Goal: Transaction & Acquisition: Purchase product/service

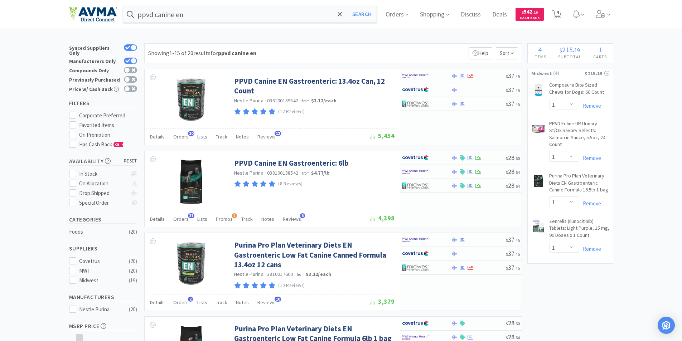
select select "1"
click at [559, 12] on span "4" at bounding box center [558, 12] width 3 height 29
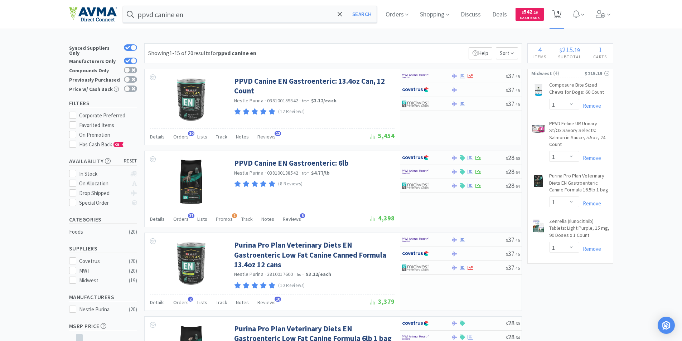
select select "1"
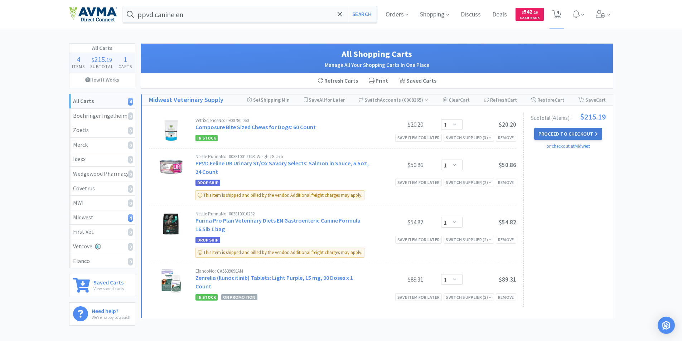
click at [562, 134] on button "Proceed to Checkout" at bounding box center [568, 134] width 68 height 12
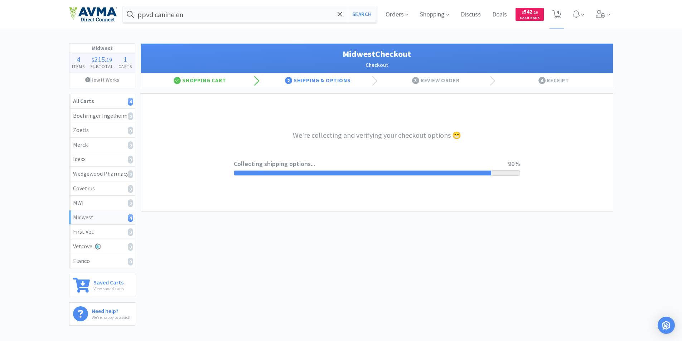
select select "0"
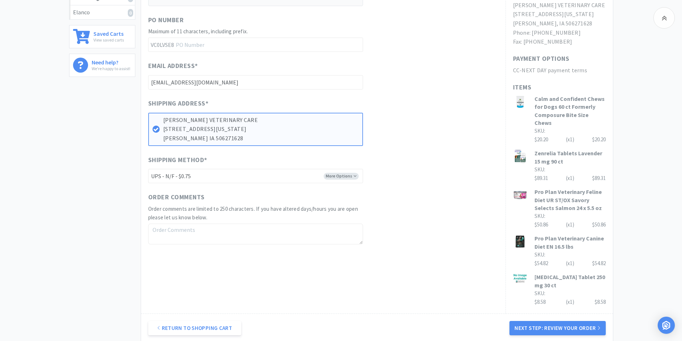
scroll to position [316, 0]
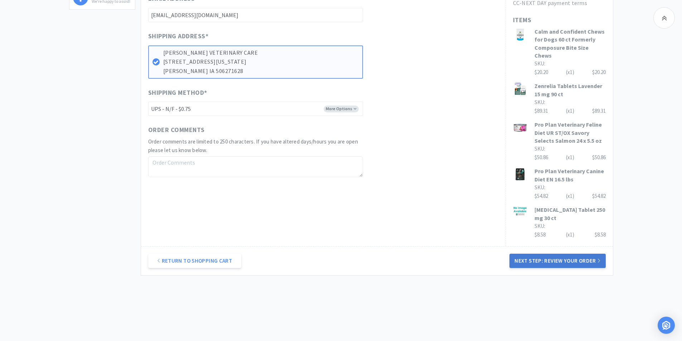
click at [549, 254] on button "Next Step: Review Your Order" at bounding box center [558, 261] width 96 height 14
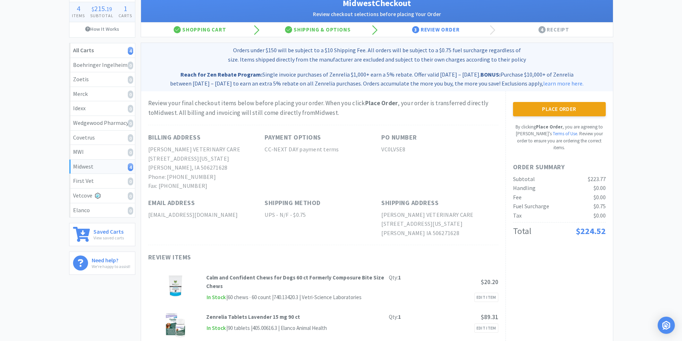
scroll to position [0, 0]
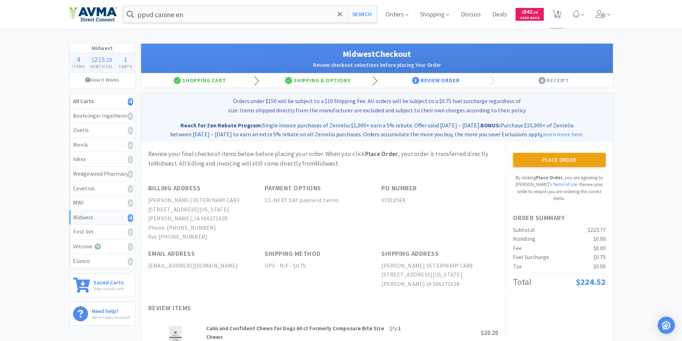
click at [549, 160] on button "Place Order" at bounding box center [559, 160] width 93 height 14
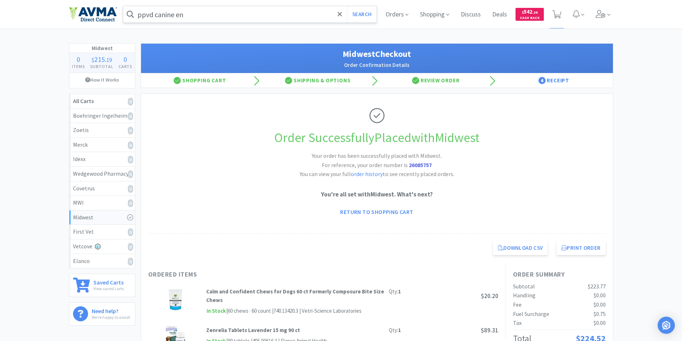
click at [201, 18] on input "ppvd canine en" at bounding box center [250, 14] width 254 height 16
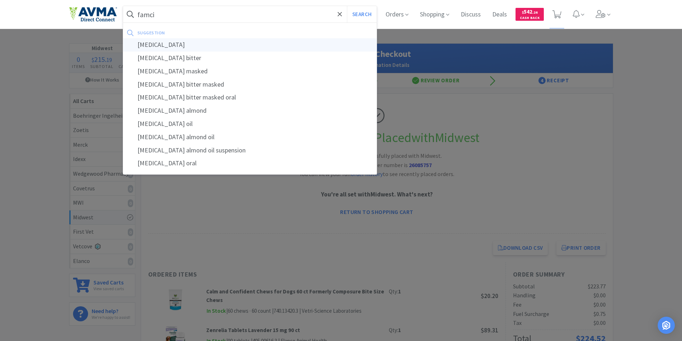
click at [144, 45] on div "[MEDICAL_DATA]" at bounding box center [250, 44] width 254 height 13
type input "[MEDICAL_DATA]"
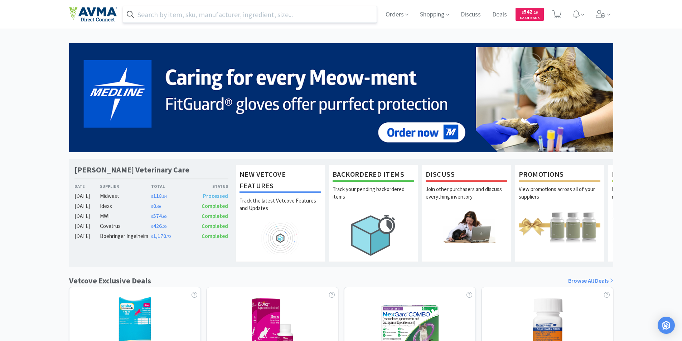
drag, startPoint x: 392, startPoint y: 13, endPoint x: 375, endPoint y: 23, distance: 19.1
click at [392, 13] on span "Orders" at bounding box center [397, 14] width 29 height 29
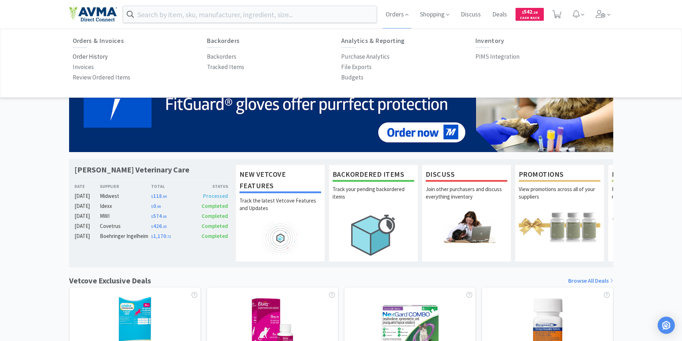
click at [96, 57] on p "Order History" at bounding box center [90, 57] width 35 height 10
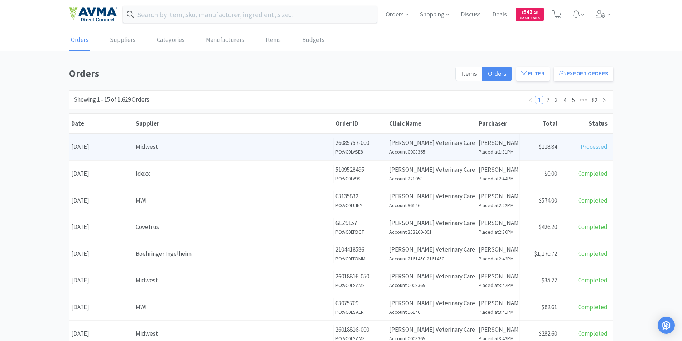
click at [98, 148] on div "Date [DATE]" at bounding box center [101, 147] width 64 height 18
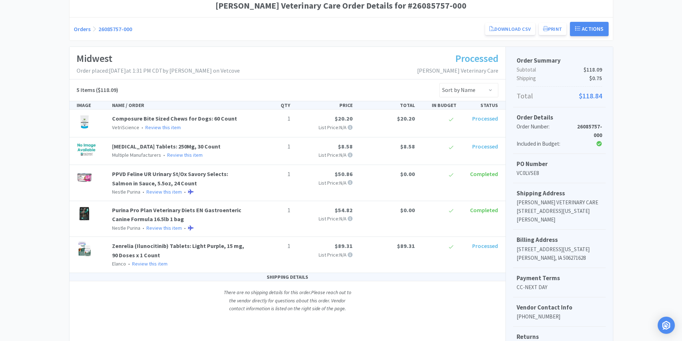
scroll to position [72, 0]
